Goal: Transaction & Acquisition: Purchase product/service

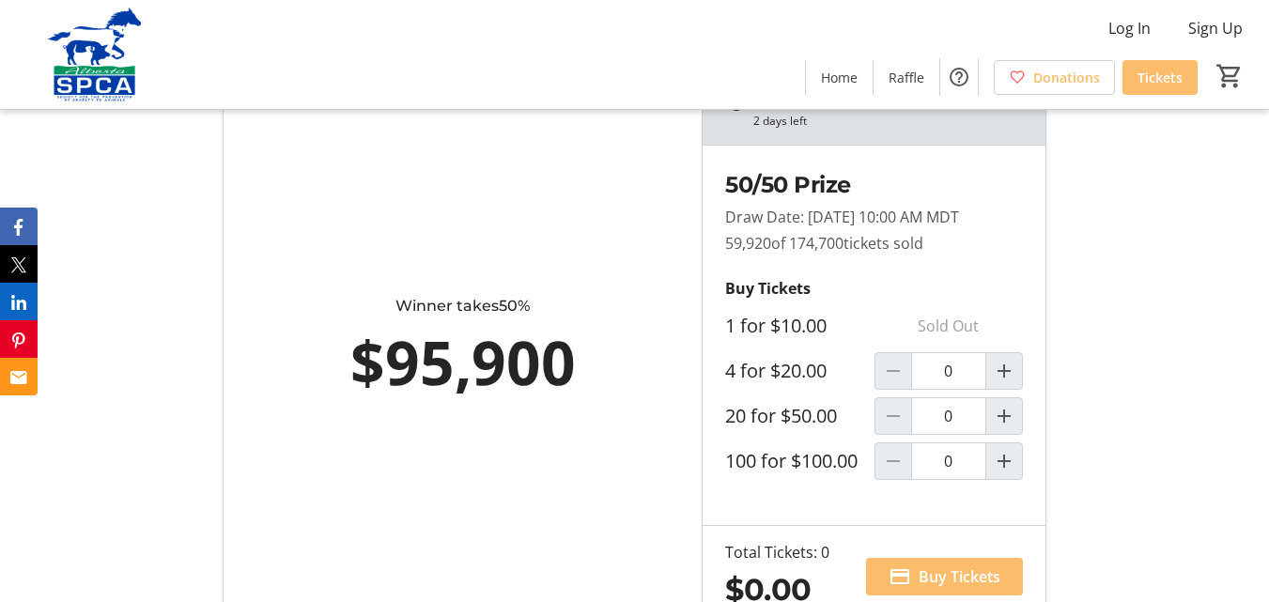
scroll to position [1127, 0]
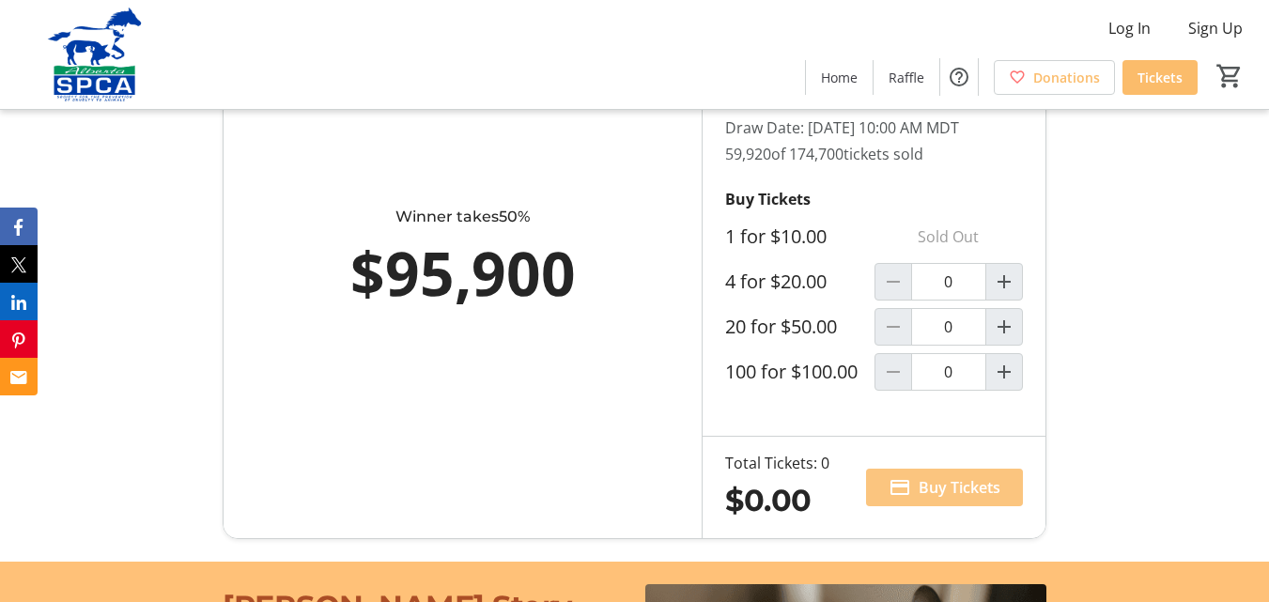
click at [954, 499] on span "Buy Tickets" at bounding box center [960, 487] width 82 height 23
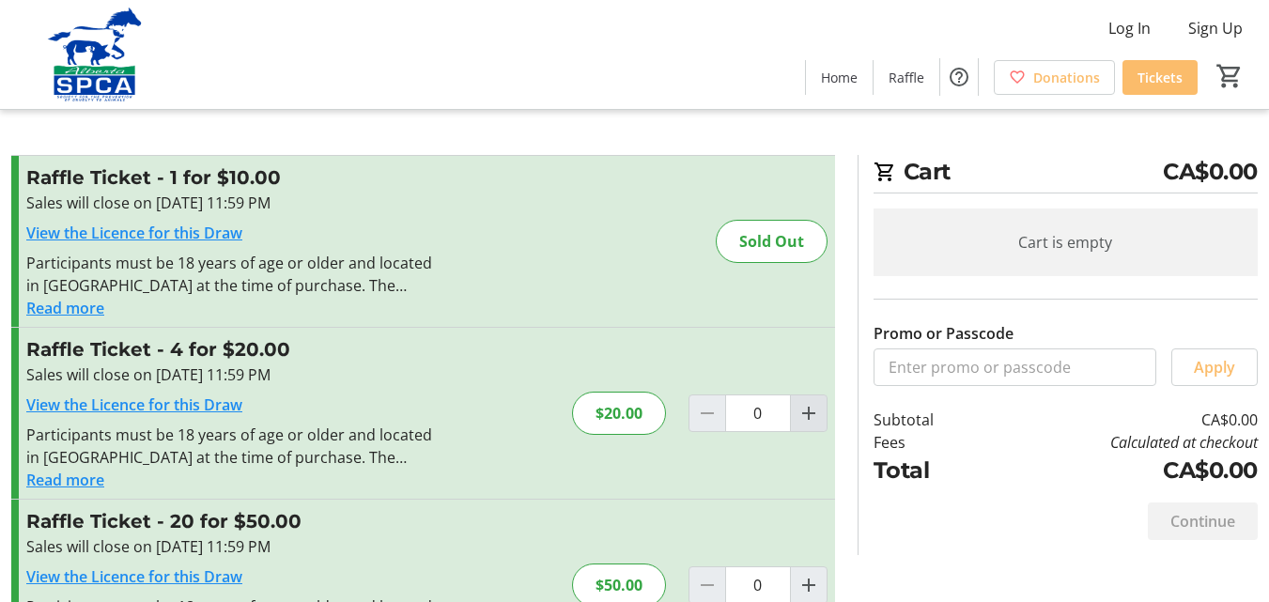
click at [806, 414] on mat-icon "Increment by one" at bounding box center [808, 413] width 23 height 23
type input "1"
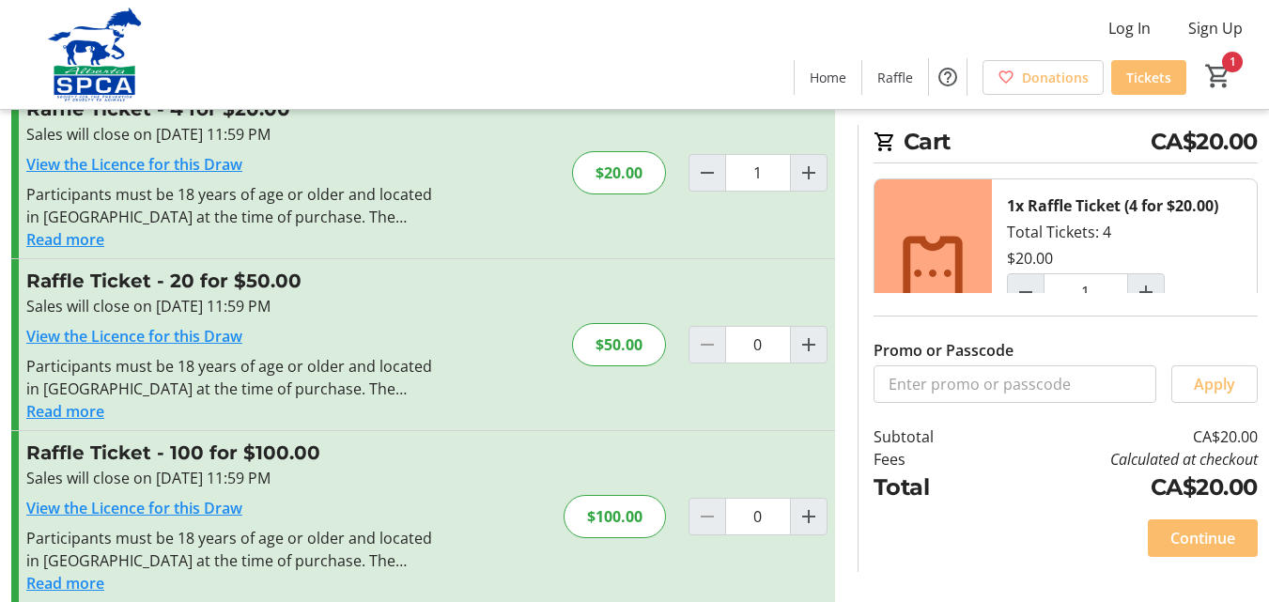
scroll to position [263, 0]
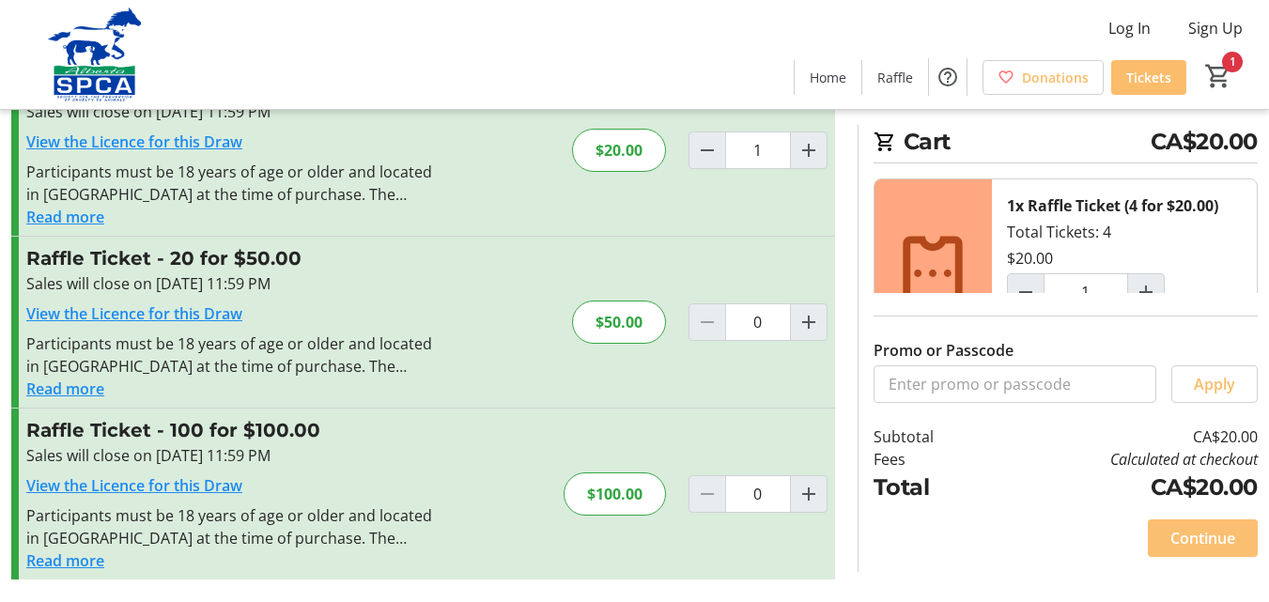
click at [1210, 540] on span "Continue" at bounding box center [1202, 538] width 65 height 23
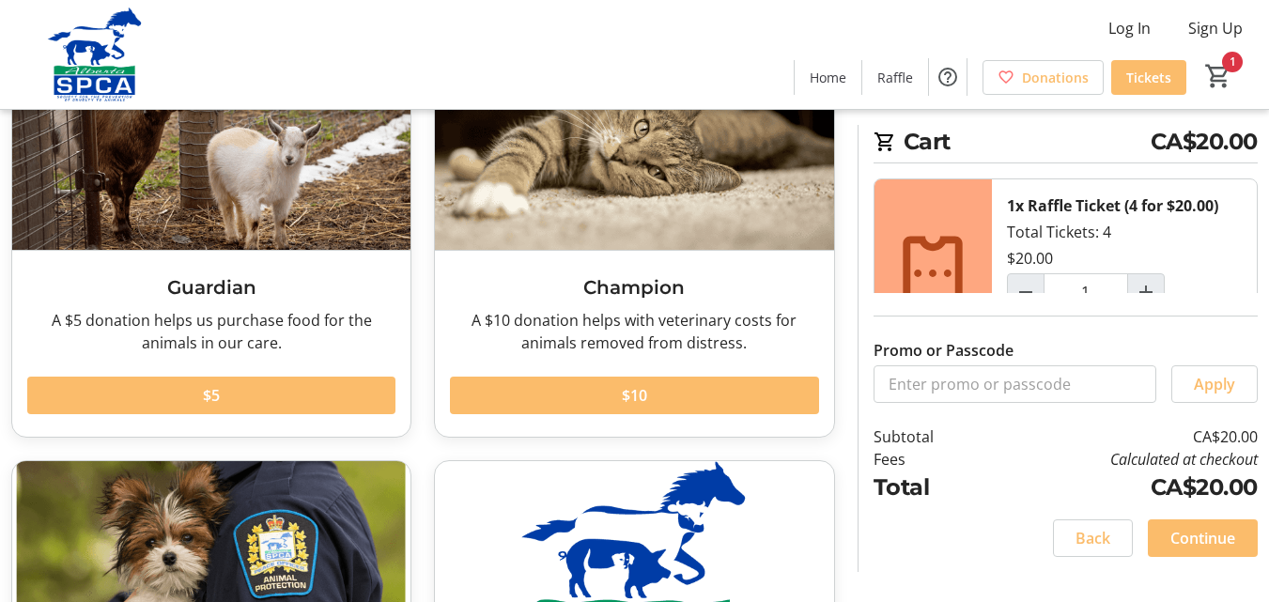
scroll to position [188, 0]
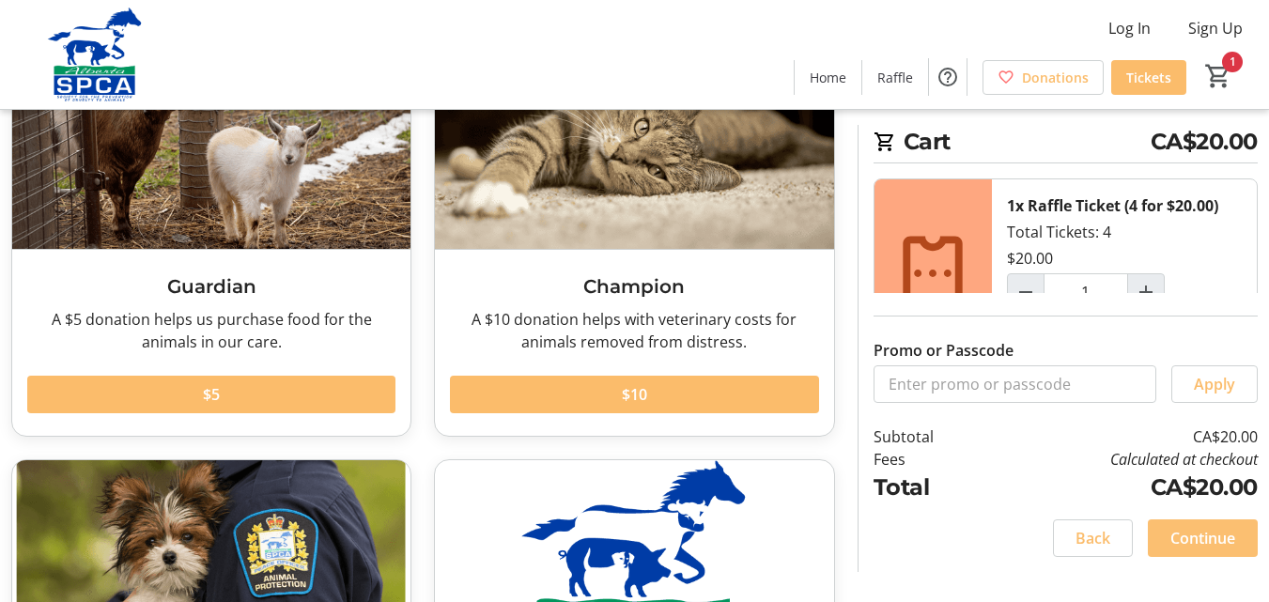
click at [1204, 536] on span "Continue" at bounding box center [1202, 538] width 65 height 23
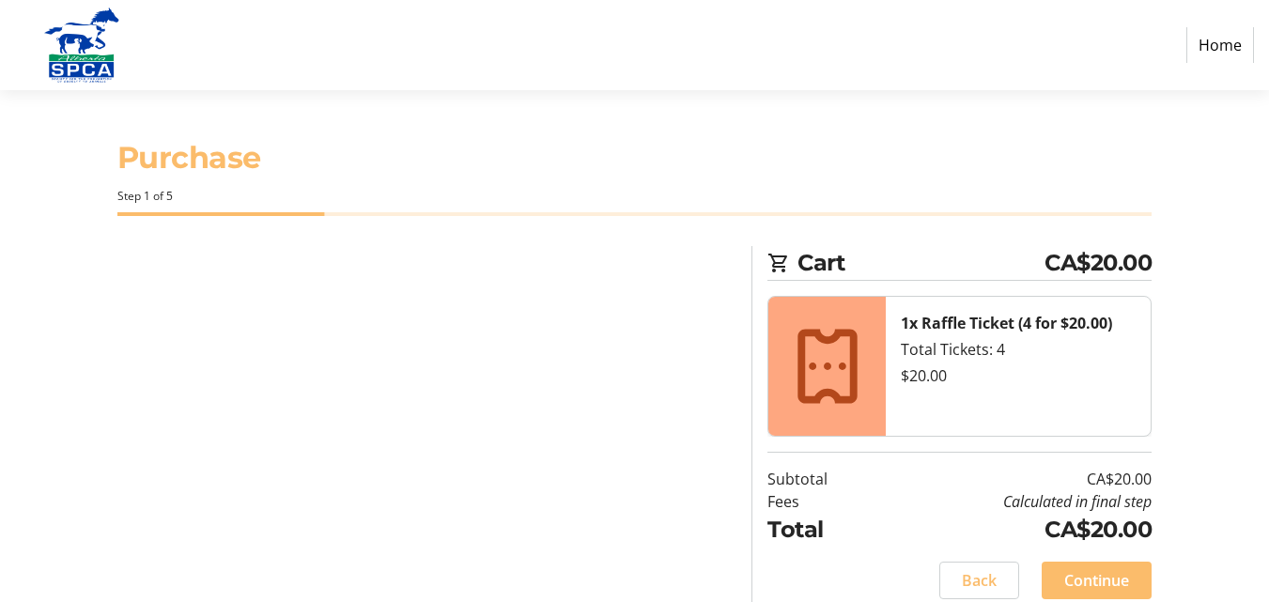
select select "CA"
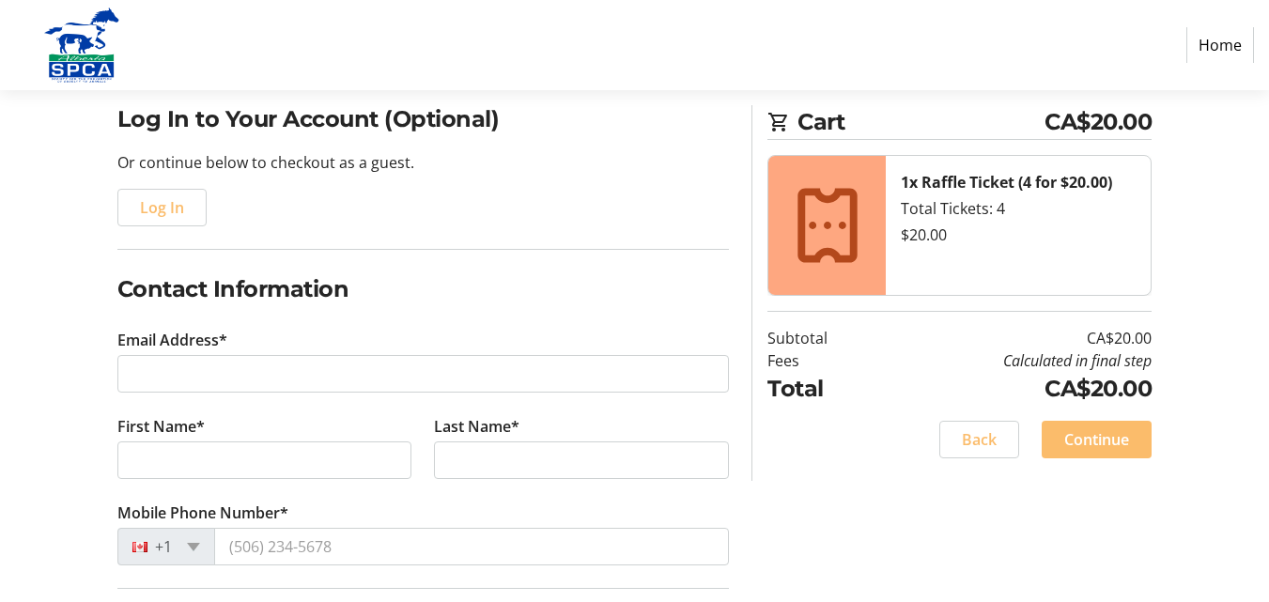
scroll to position [188, 0]
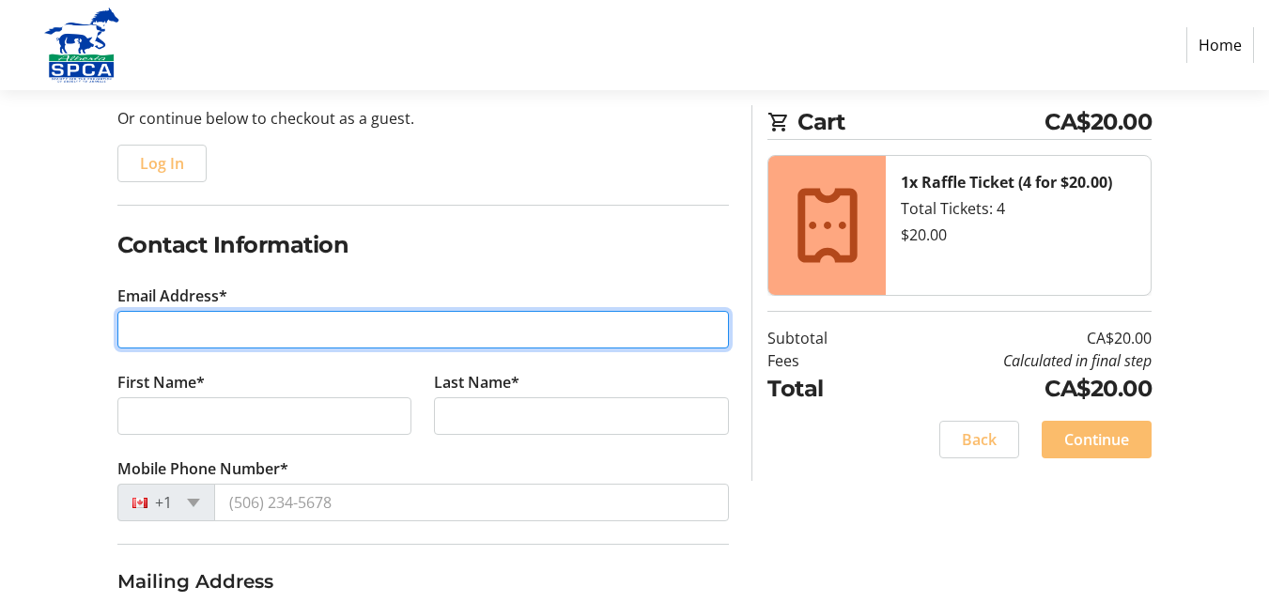
click at [263, 327] on input "Email Address*" at bounding box center [423, 330] width 612 height 38
type input "[EMAIL_ADDRESS][PERSON_NAME][DOMAIN_NAME]"
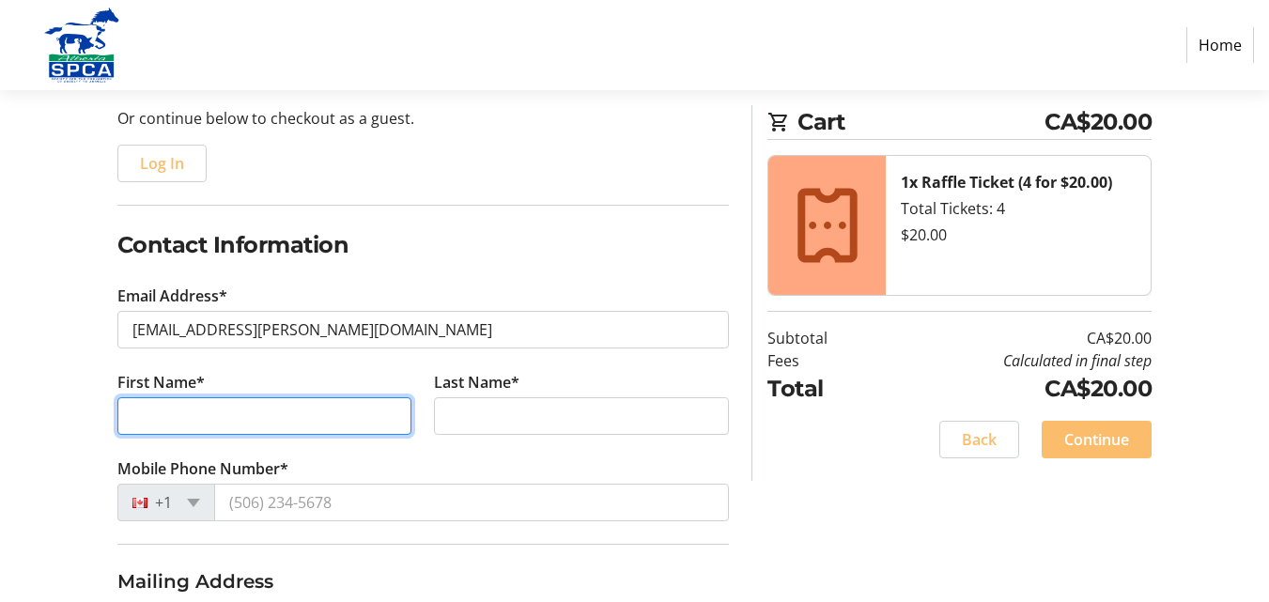
click at [301, 411] on input "First Name*" at bounding box center [264, 416] width 295 height 38
type input "[PERSON_NAME]"
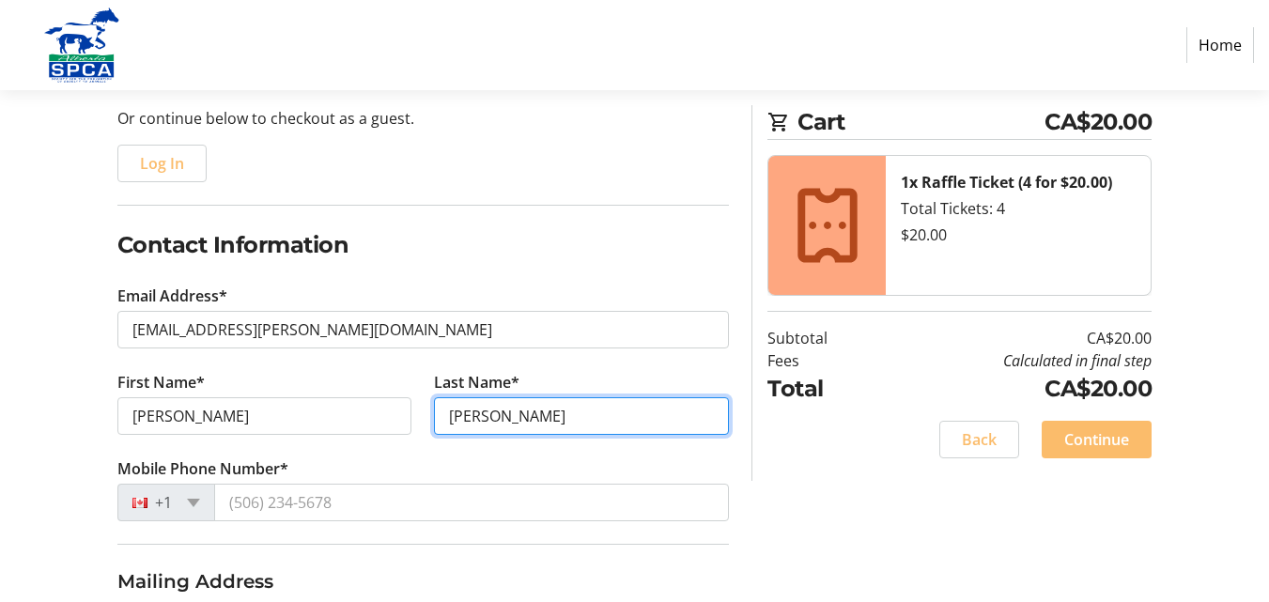
type input "[PERSON_NAME]"
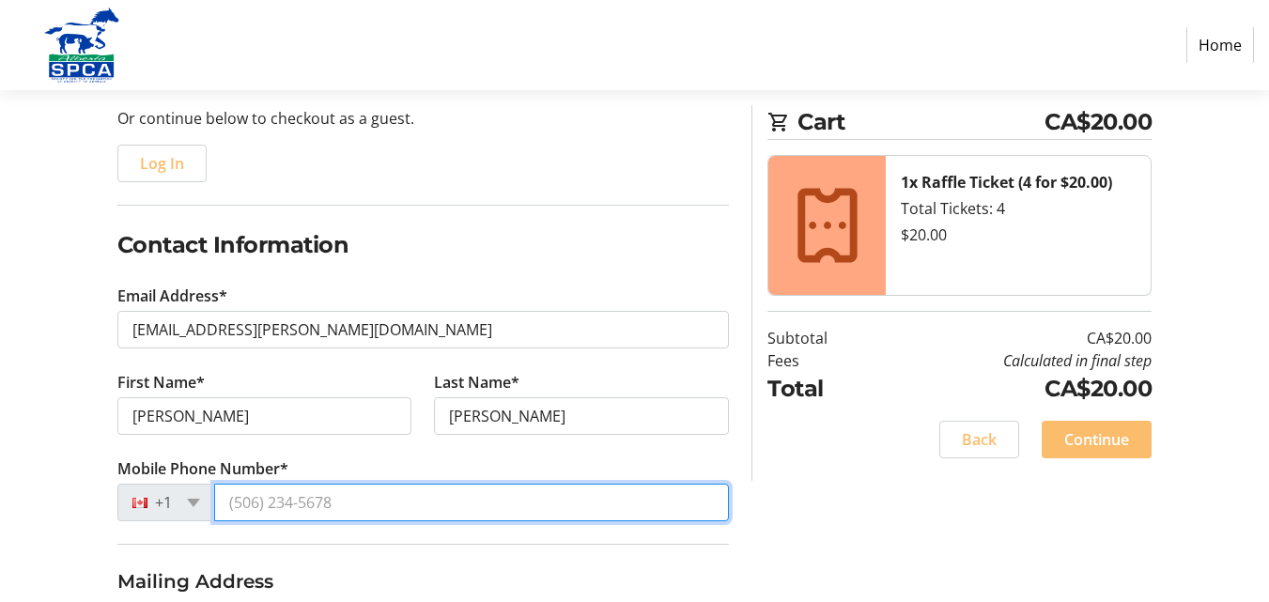
click at [379, 496] on input "Mobile Phone Number*" at bounding box center [472, 503] width 516 height 38
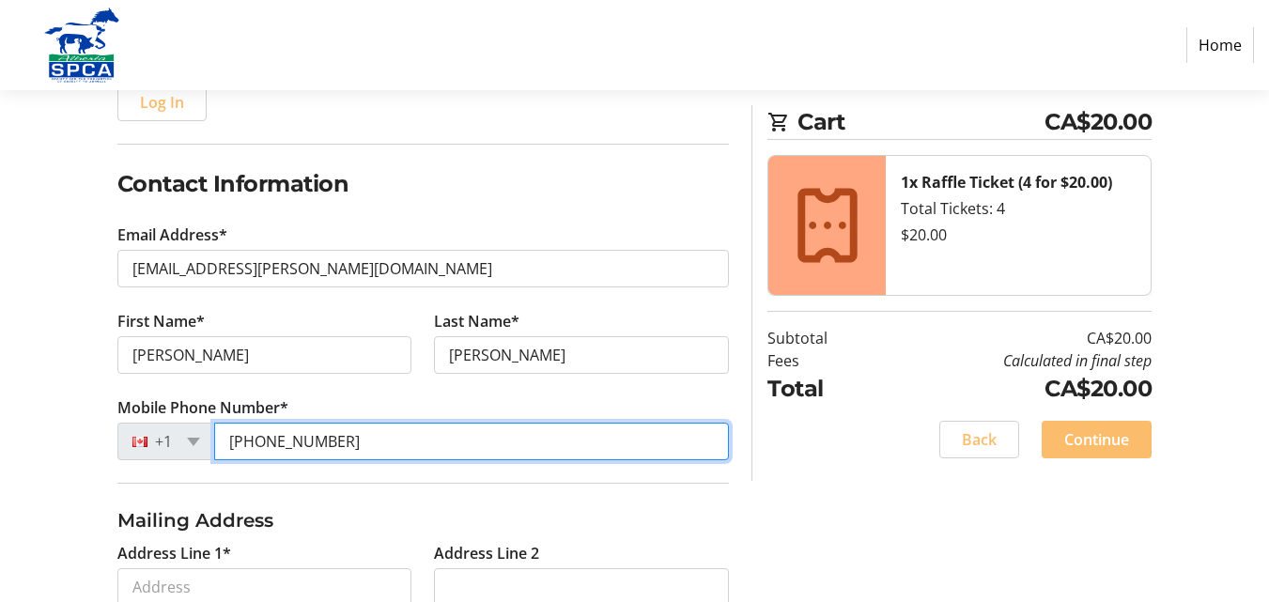
scroll to position [282, 0]
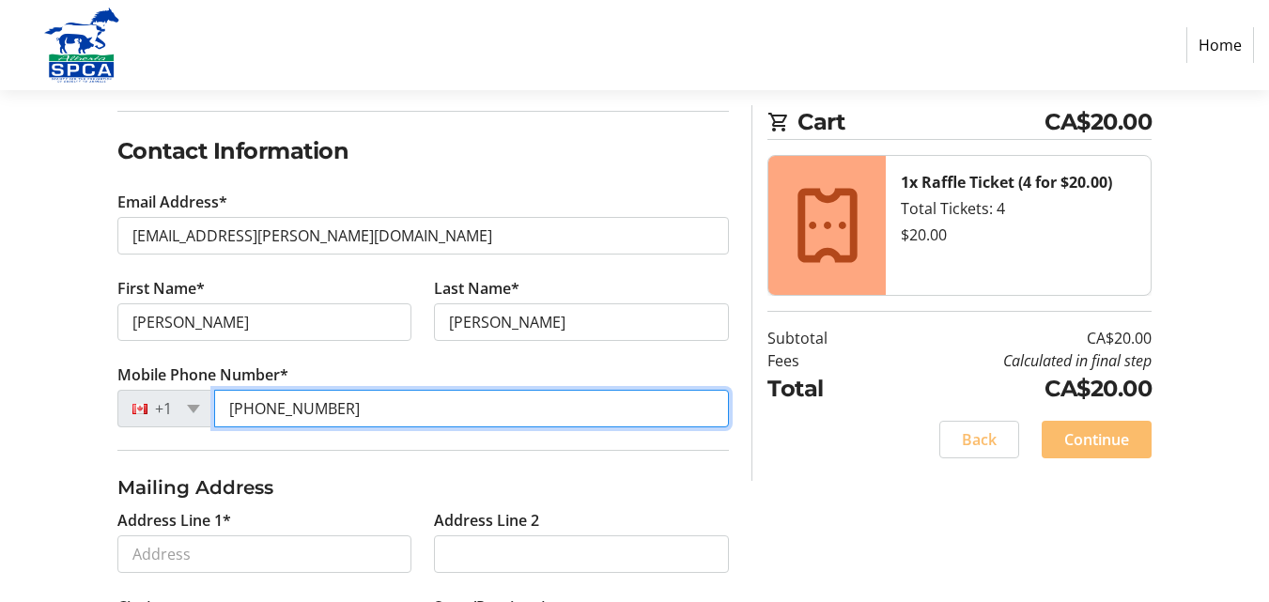
type input "[PHONE_NUMBER]"
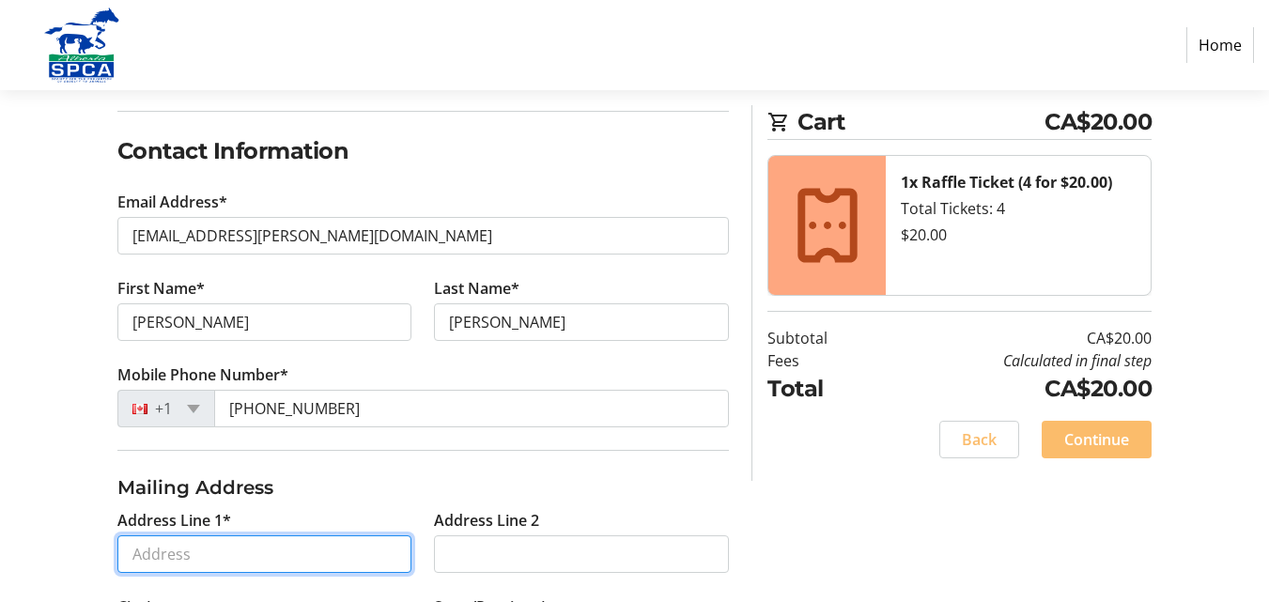
click at [246, 549] on input "Address Line 1*" at bounding box center [264, 554] width 295 height 38
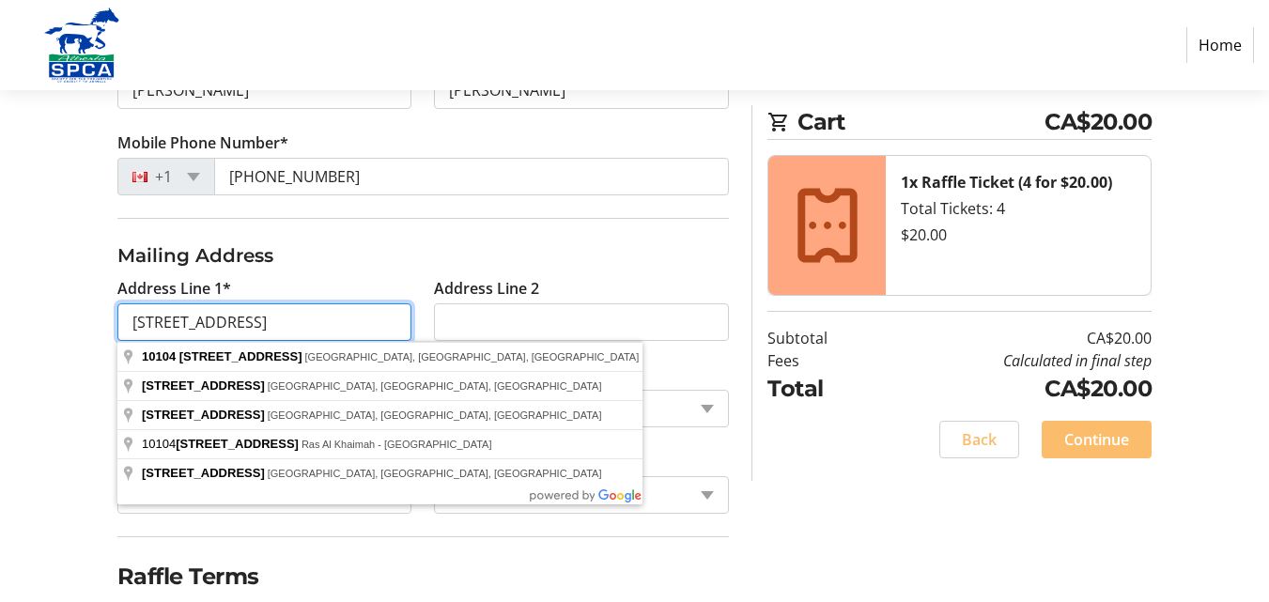
scroll to position [564, 0]
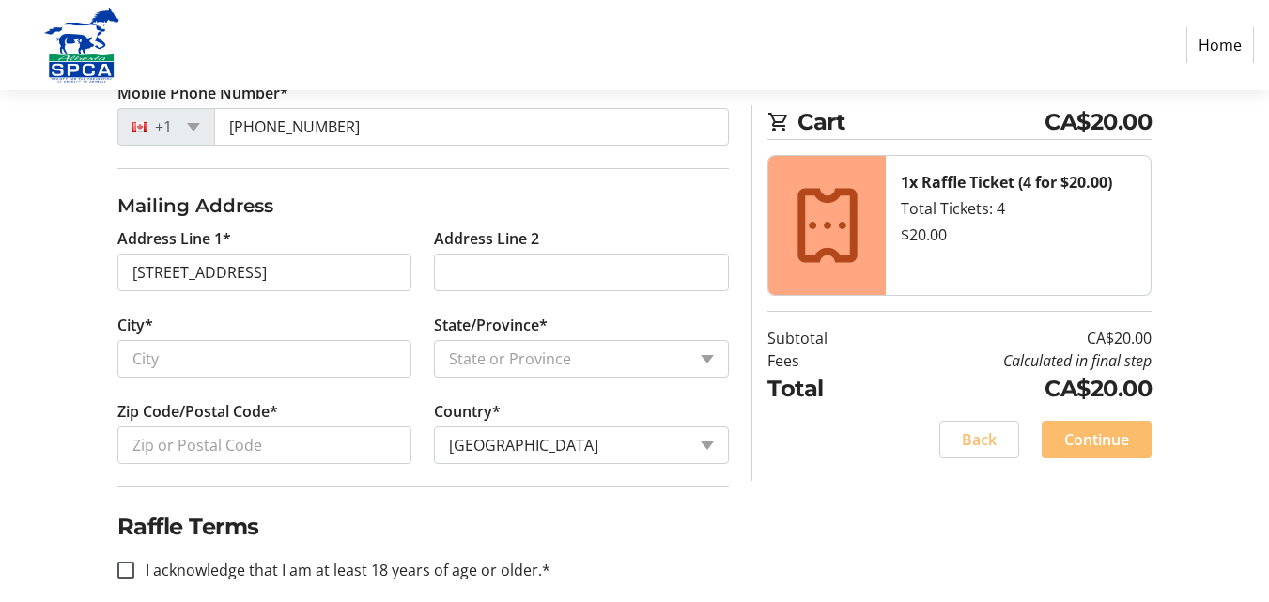
type input "[STREET_ADDRESS]"
type input "[GEOGRAPHIC_DATA]"
select select "AB"
type input "T8L 2K6"
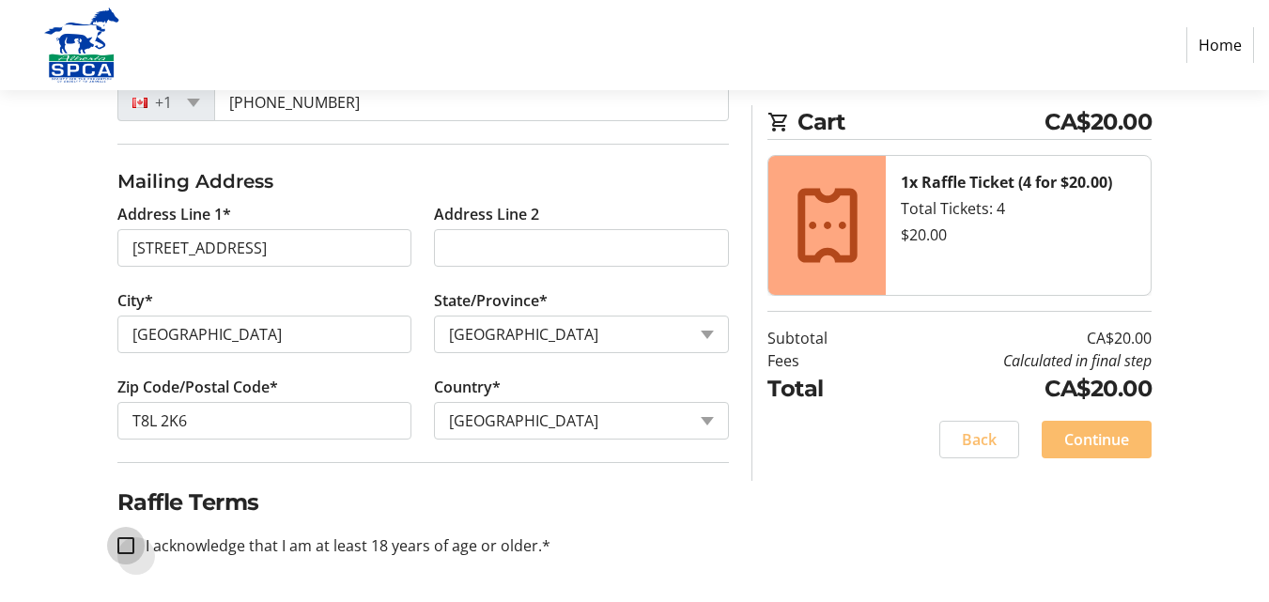
click at [126, 548] on input "I acknowledge that I am at least 18 years of age or older.*" at bounding box center [125, 545] width 17 height 17
checkbox input "true"
click at [1110, 435] on span "Continue" at bounding box center [1096, 439] width 65 height 23
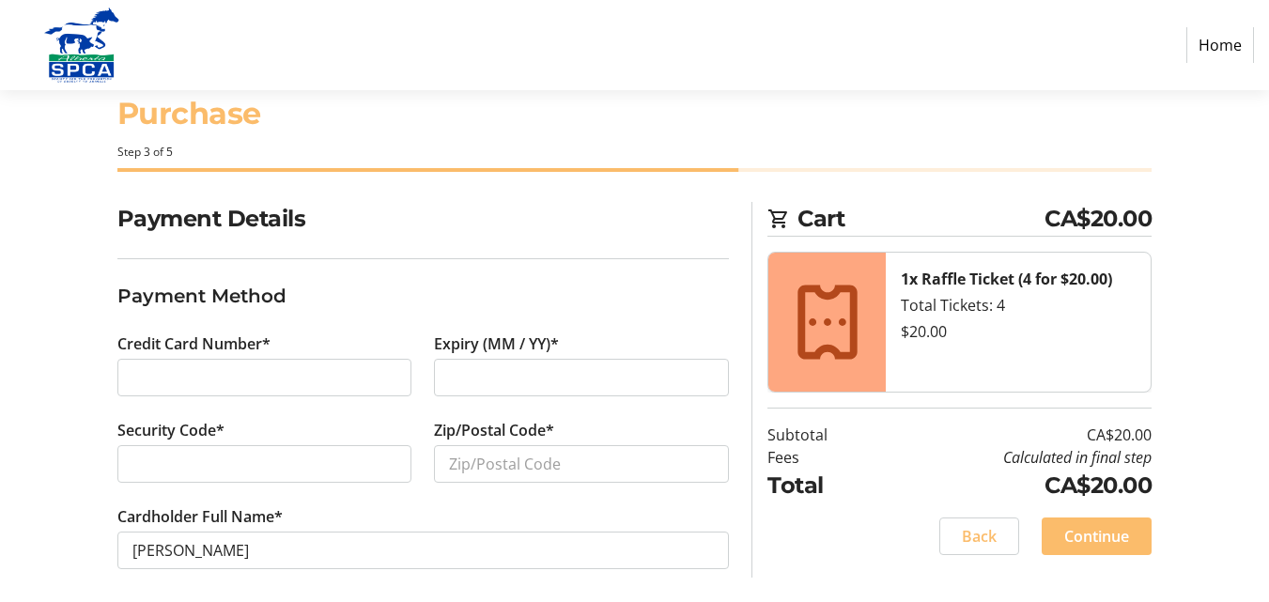
scroll to position [56, 0]
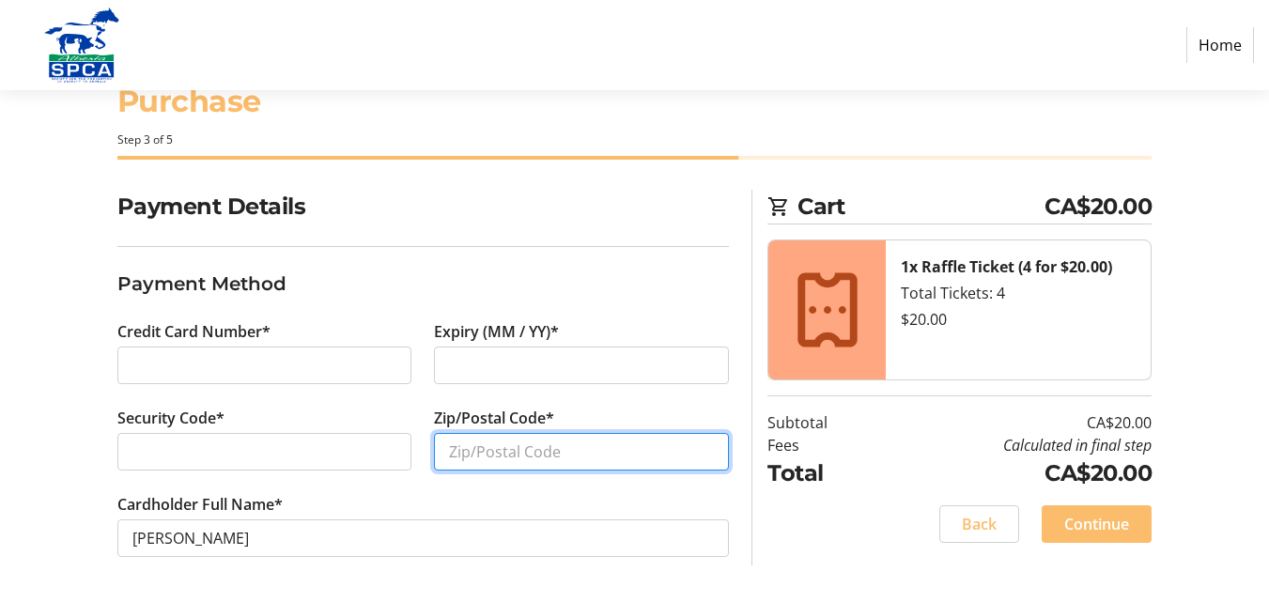
click at [493, 452] on input "Zip/Postal Code*" at bounding box center [581, 452] width 295 height 38
type input "T8L2K6"
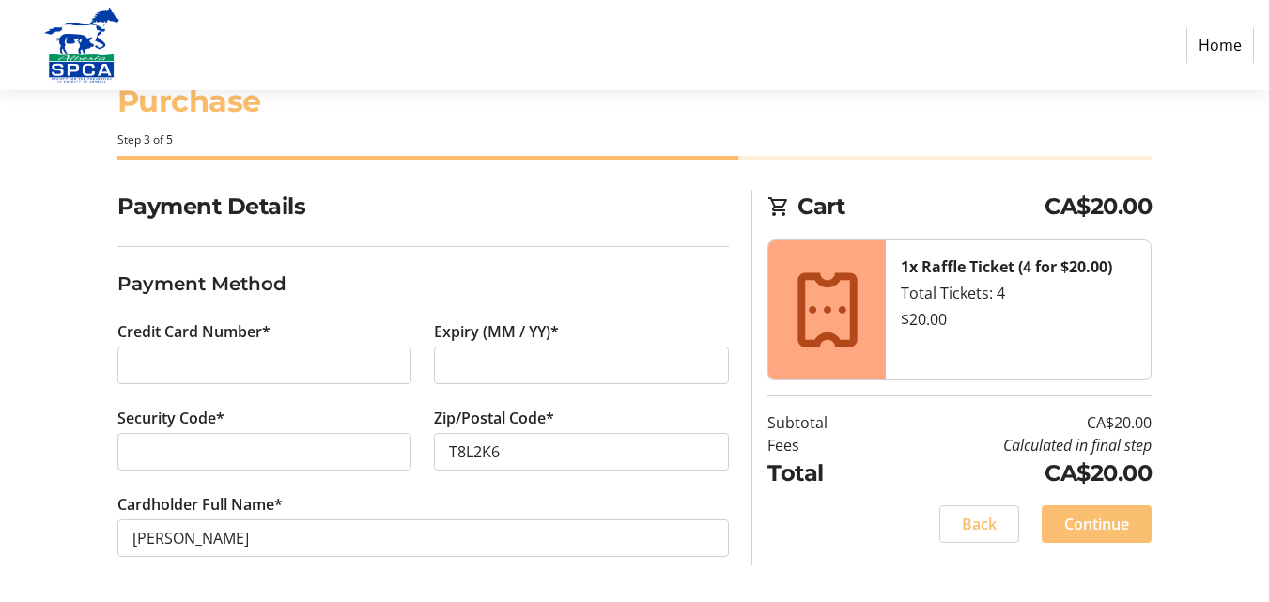
click at [1117, 520] on span "Continue" at bounding box center [1096, 524] width 65 height 23
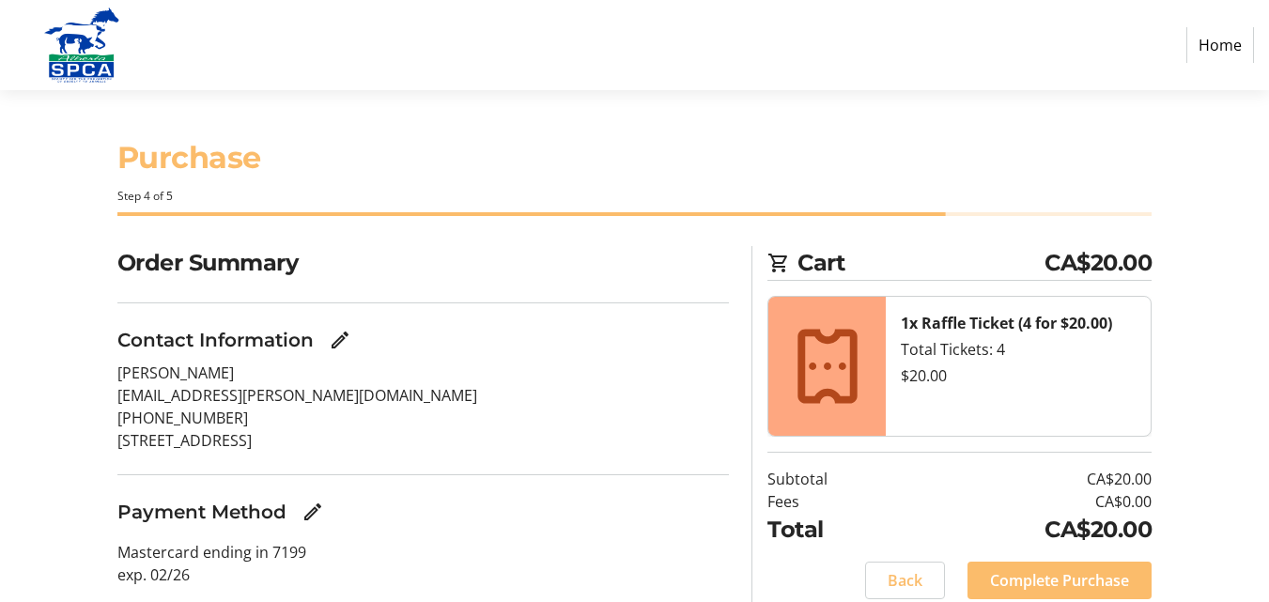
scroll to position [69, 0]
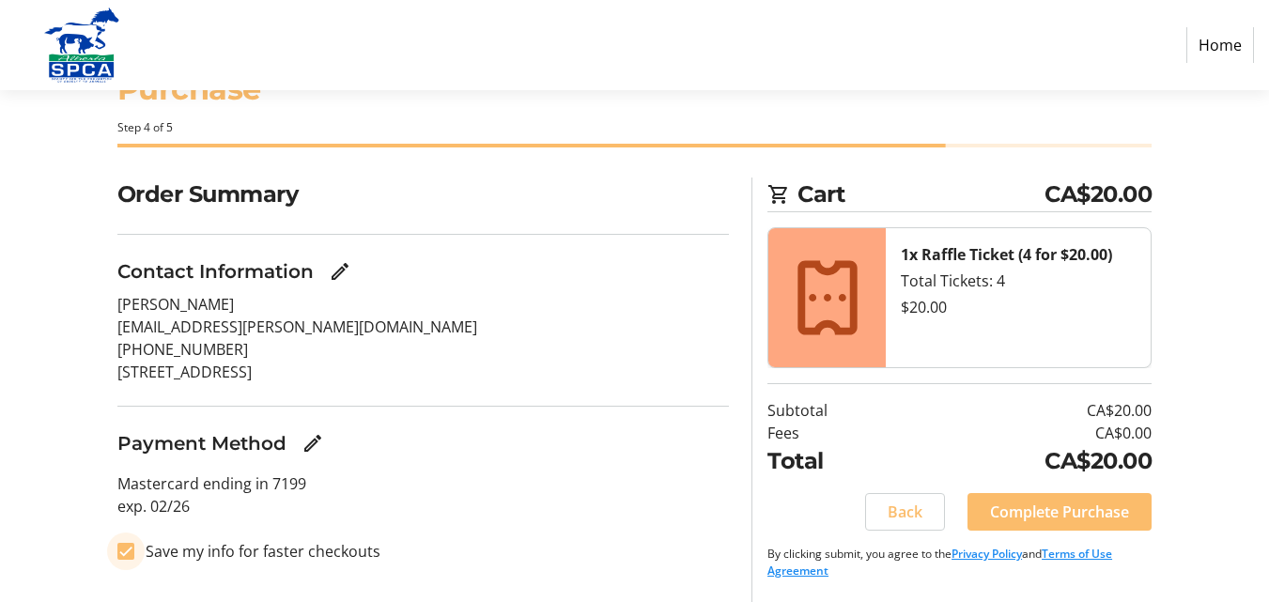
click at [125, 552] on input "Save my info for faster checkouts" at bounding box center [125, 551] width 17 height 17
checkbox input "false"
click at [1058, 511] on span "Complete Purchase" at bounding box center [1059, 512] width 139 height 23
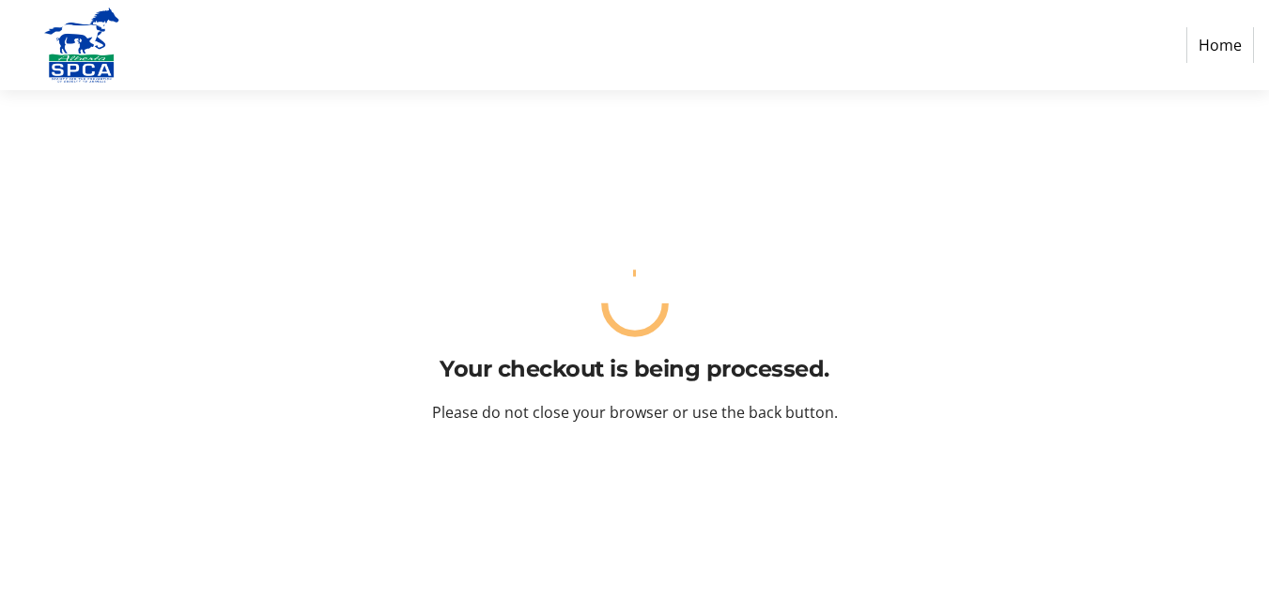
scroll to position [0, 0]
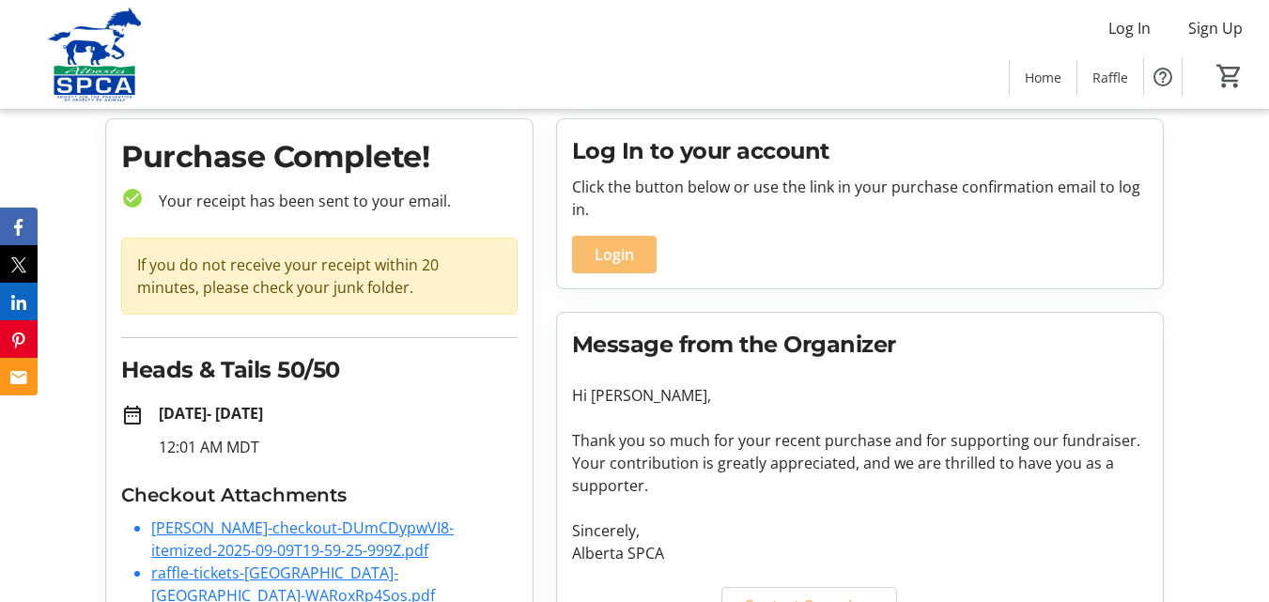
scroll to position [147, 0]
